Goal: Transaction & Acquisition: Purchase product/service

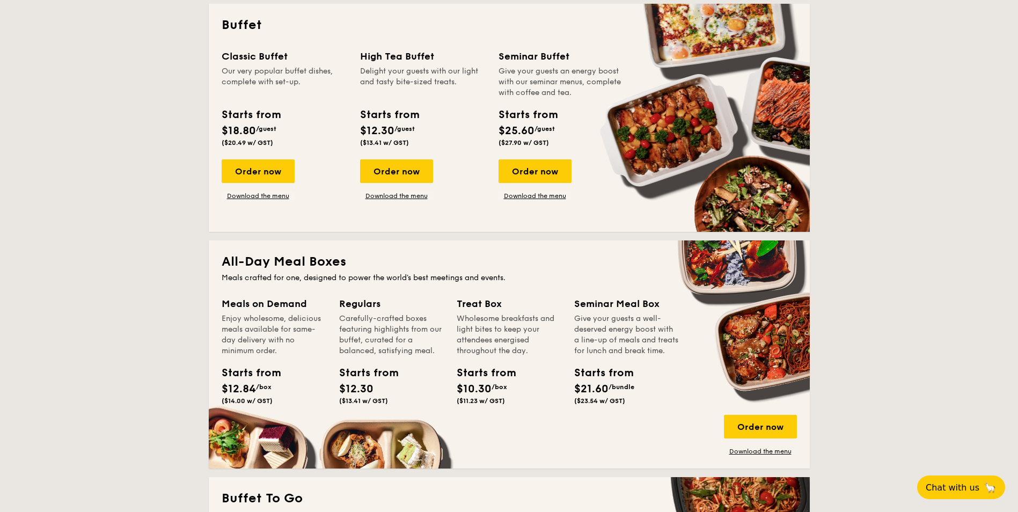
scroll to position [590, 0]
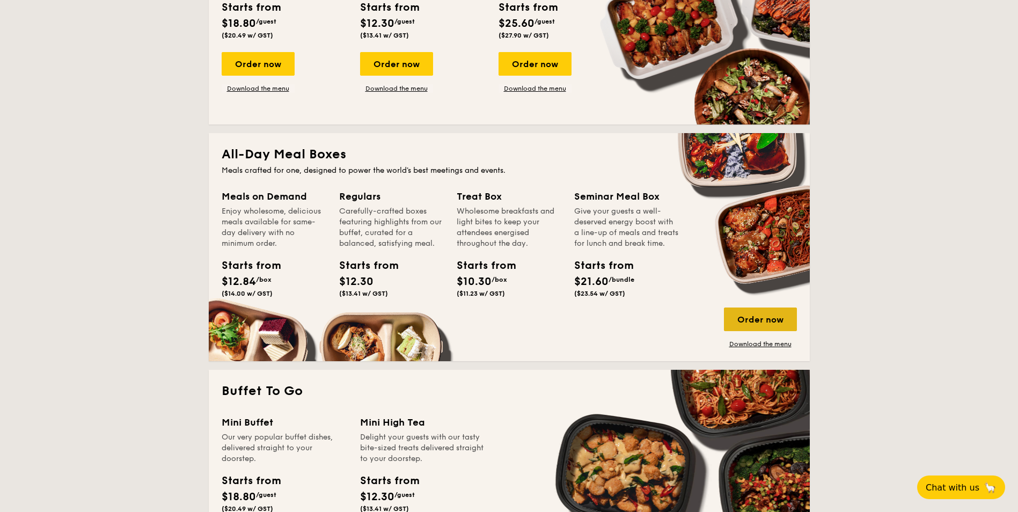
click at [747, 320] on div "Order now" at bounding box center [760, 319] width 73 height 24
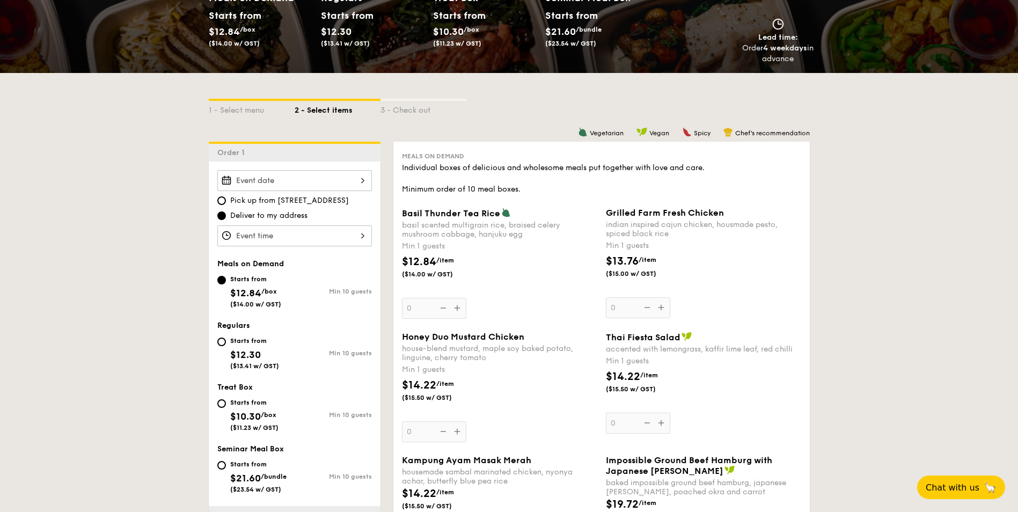
scroll to position [215, 0]
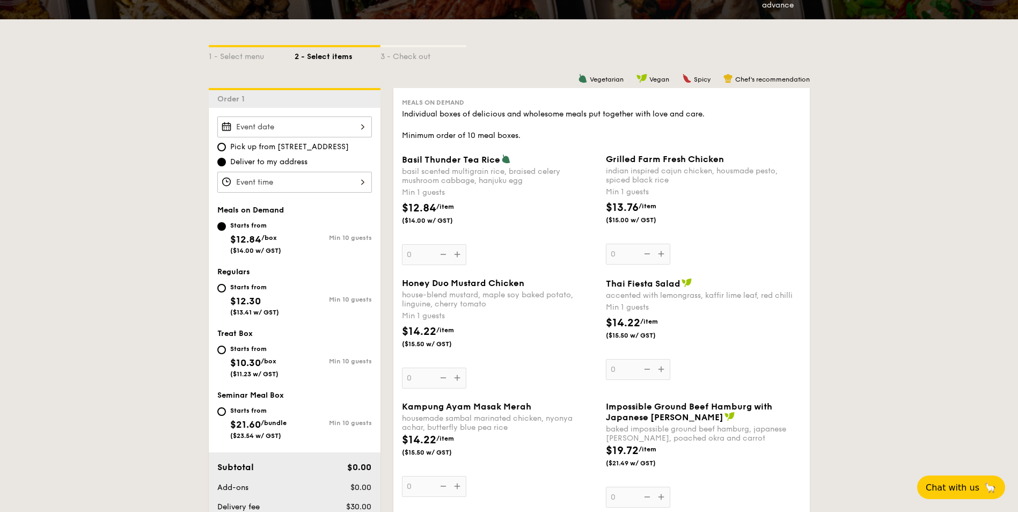
click at [360, 129] on div at bounding box center [294, 126] width 154 height 21
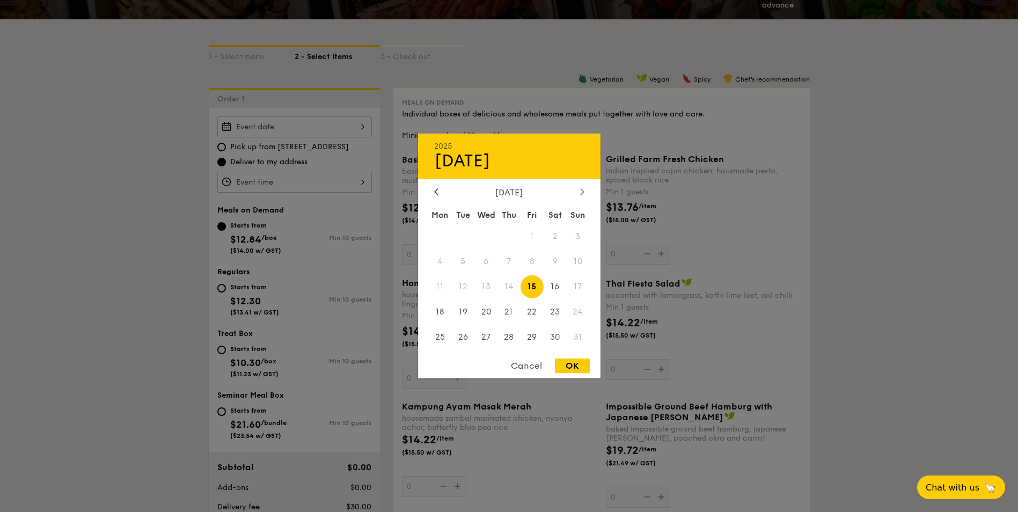
click at [583, 192] on icon at bounding box center [581, 191] width 3 height 6
click at [436, 341] on span "29" at bounding box center [440, 336] width 23 height 23
click at [582, 363] on div "OK" at bounding box center [572, 365] width 35 height 14
type input "[DATE]"
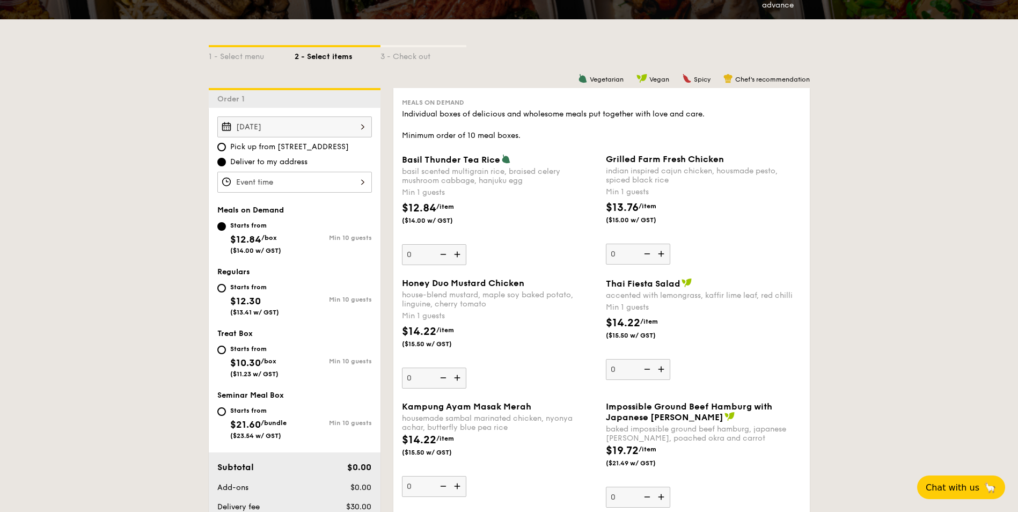
click at [360, 182] on div at bounding box center [294, 182] width 154 height 21
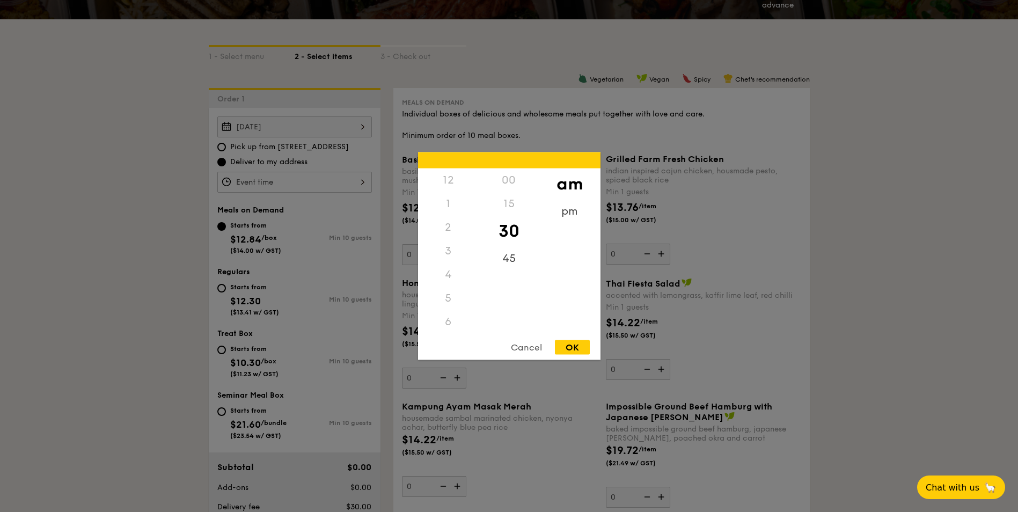
scroll to position [118, 0]
drag, startPoint x: 452, startPoint y: 303, endPoint x: 451, endPoint y: 280, distance: 22.6
click at [451, 280] on div "12 1 2 3 4 5 6 7 8 9 10 11" at bounding box center [448, 250] width 61 height 164
drag, startPoint x: 451, startPoint y: 280, endPoint x: 447, endPoint y: 333, distance: 52.7
click at [447, 333] on div "12 1 2 3 4 5 6 7 8 9 10 11 00 15 30 45 am pm Cancel OK" at bounding box center [509, 256] width 182 height 208
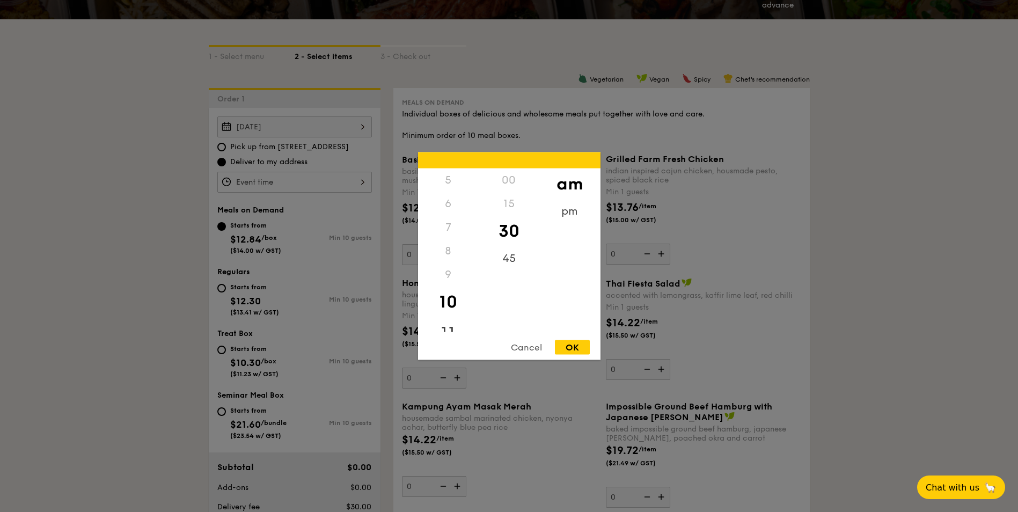
click at [448, 328] on div "11" at bounding box center [448, 333] width 61 height 31
click at [509, 259] on div "45" at bounding box center [509, 262] width 61 height 31
click at [567, 351] on div "OK" at bounding box center [572, 347] width 35 height 14
type input "11:45AM"
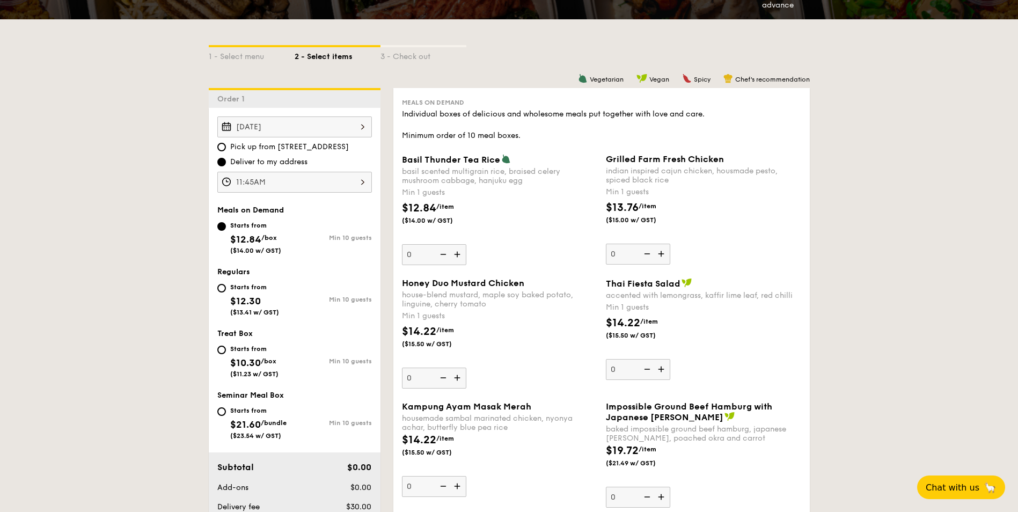
scroll to position [322, 0]
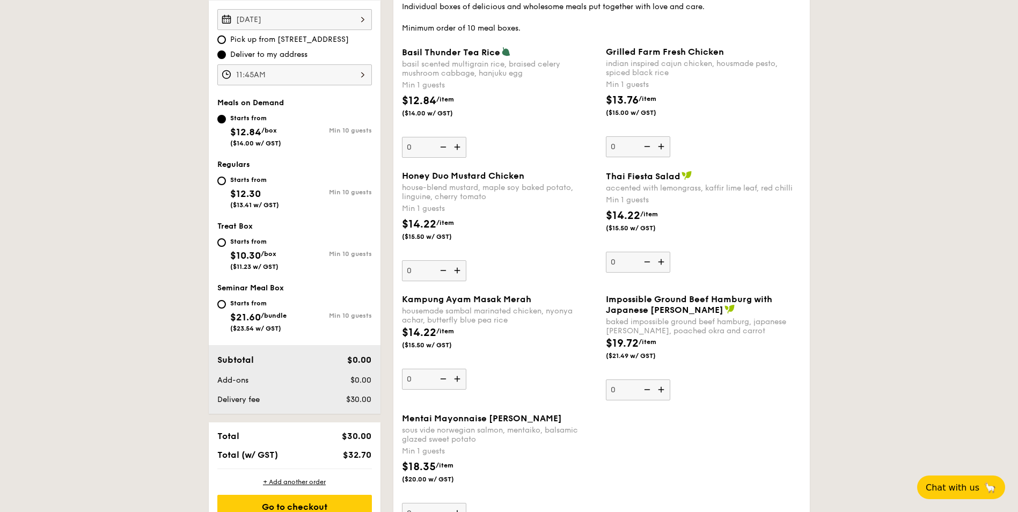
click at [222, 299] on div "Starts from $21.60 /bundle ($23.54 w/ GST)" at bounding box center [255, 314] width 77 height 35
click at [222, 300] on input "Starts from $21.60 /bundle ($23.54 w/ GST) Min 10 guests" at bounding box center [221, 304] width 9 height 9
radio input "true"
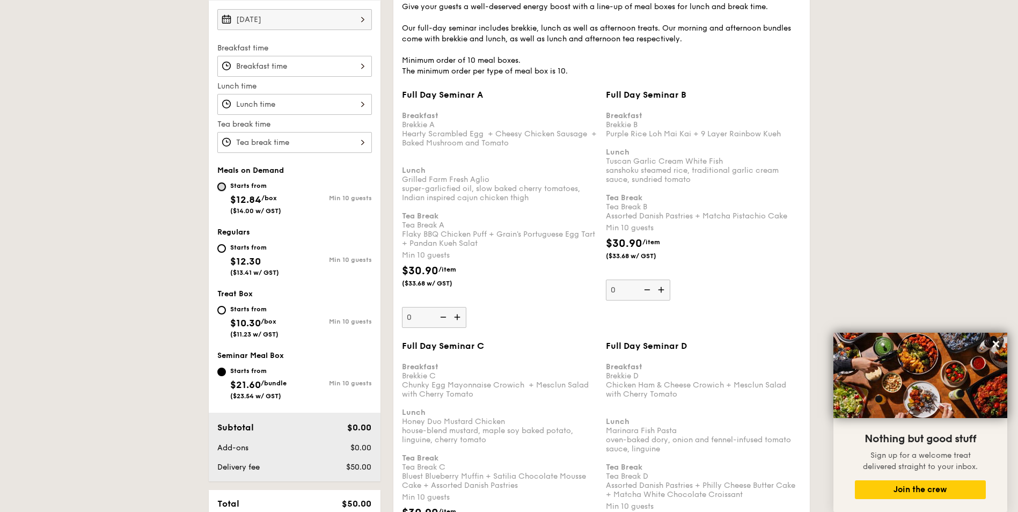
click at [219, 184] on input "Starts from $12.84 /box ($14.00 w/ GST) Min 10 guests" at bounding box center [221, 186] width 9 height 9
radio input "true"
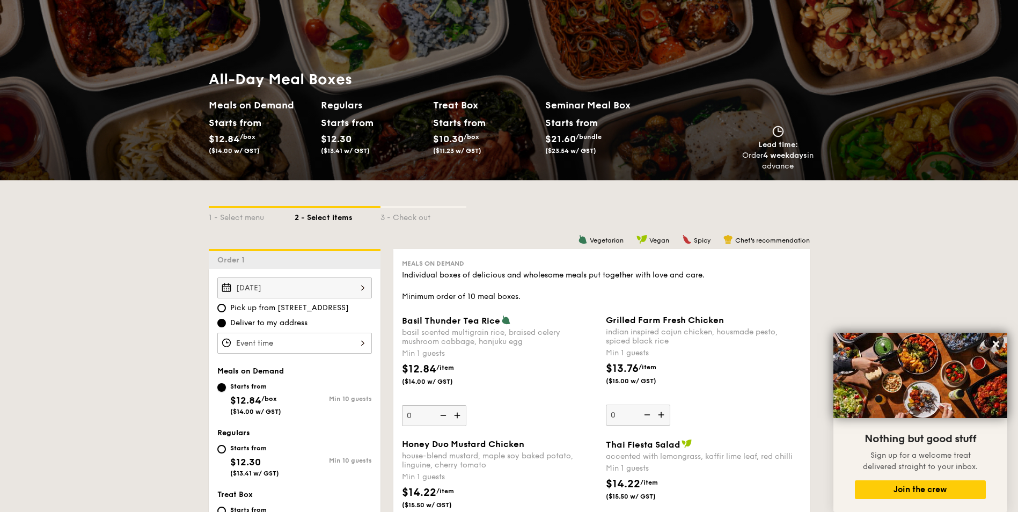
scroll to position [0, 0]
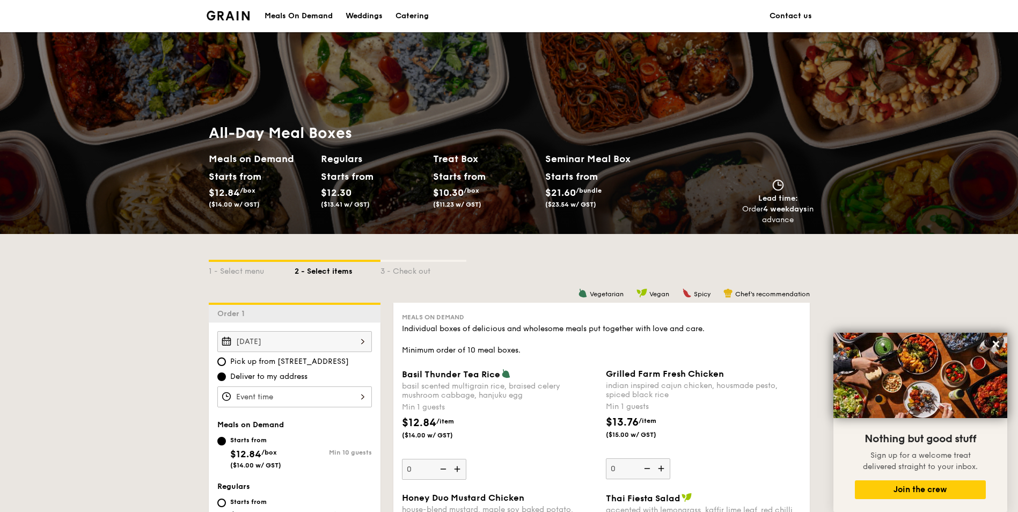
click at [231, 16] on img at bounding box center [228, 16] width 43 height 10
